Goal: Check status

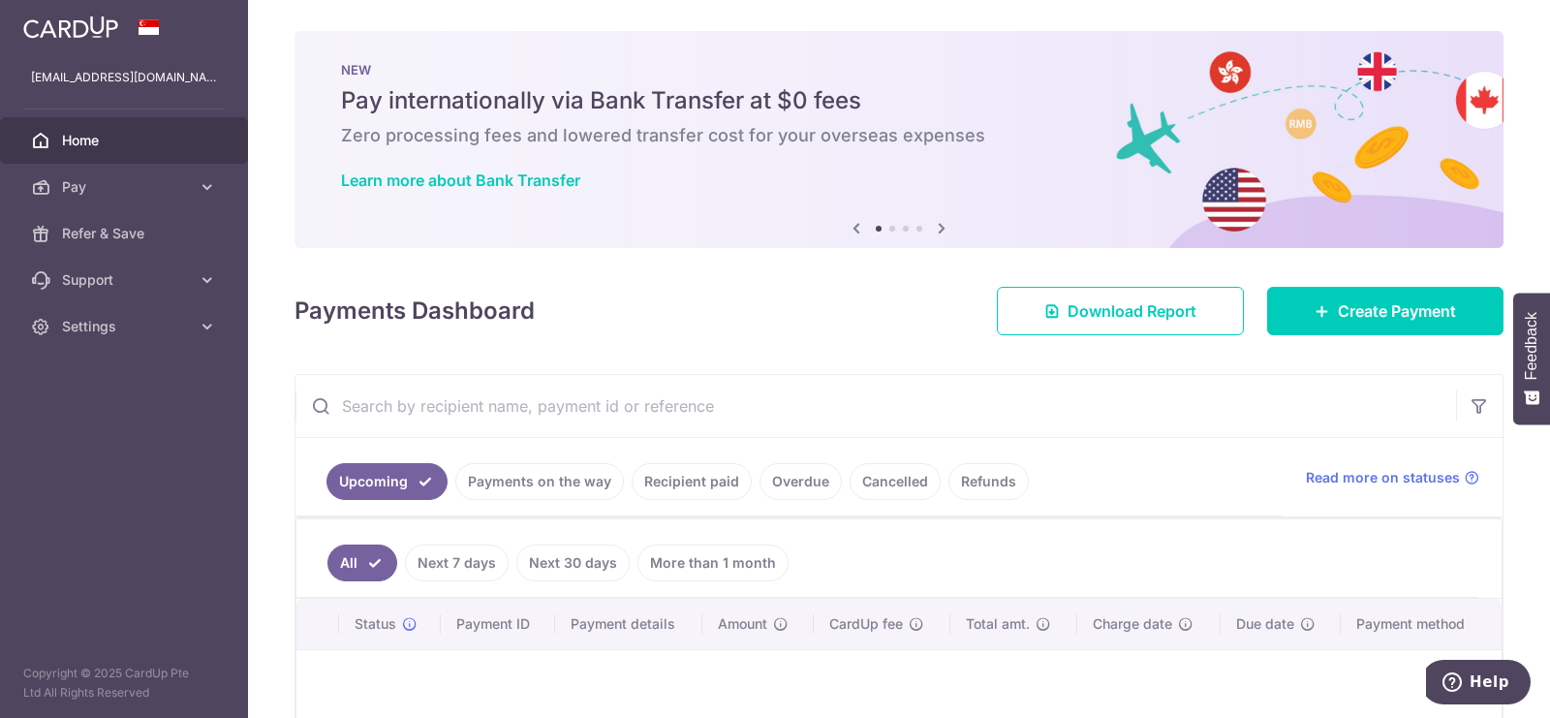
click at [693, 479] on link "Recipient paid" at bounding box center [691, 481] width 120 height 37
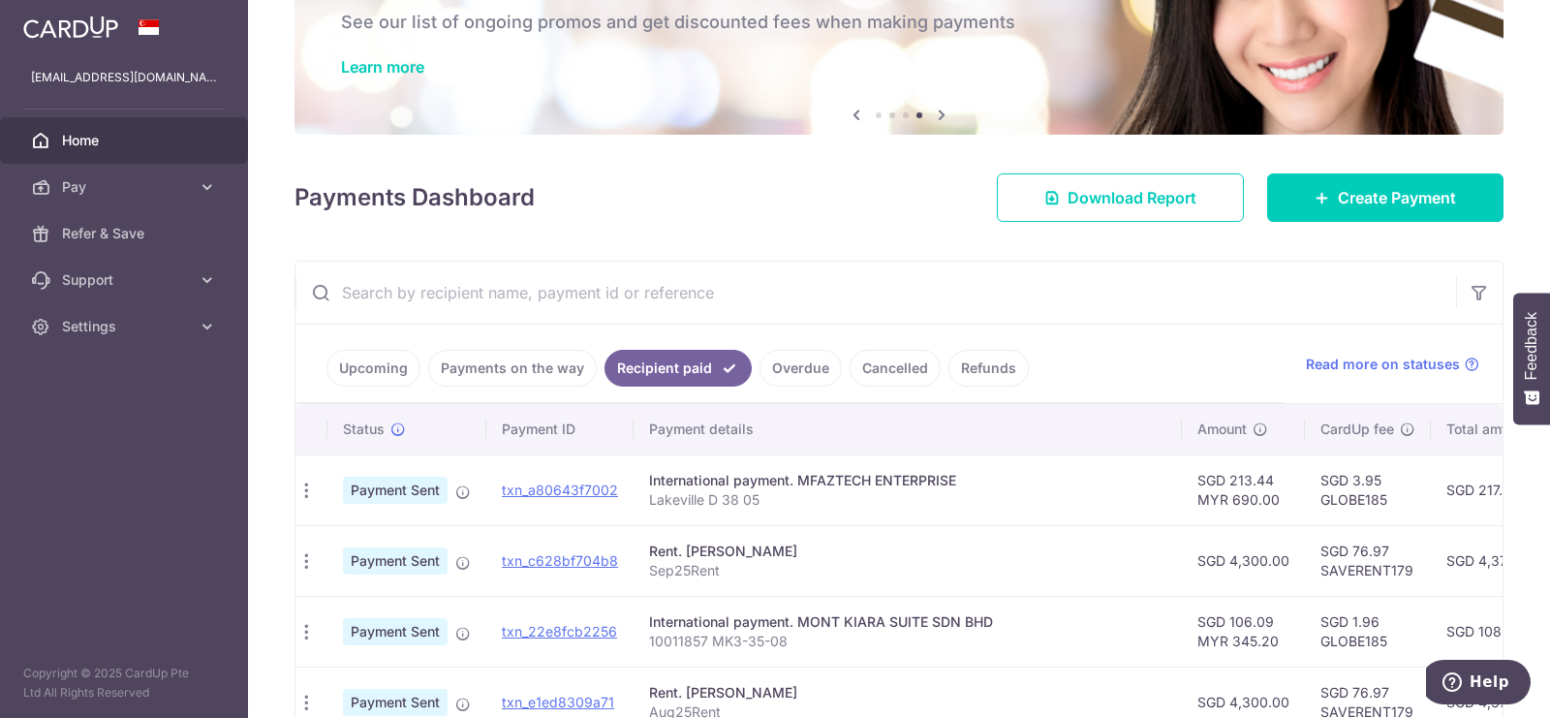
scroll to position [111, 0]
